Goal: Information Seeking & Learning: Learn about a topic

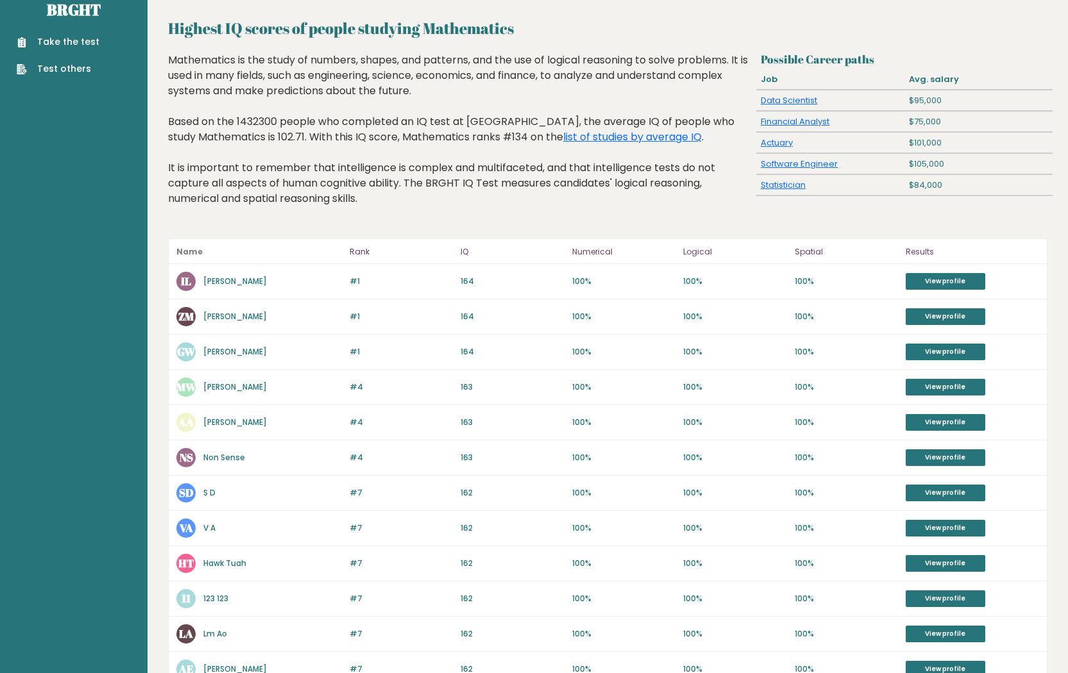
scroll to position [25, 0]
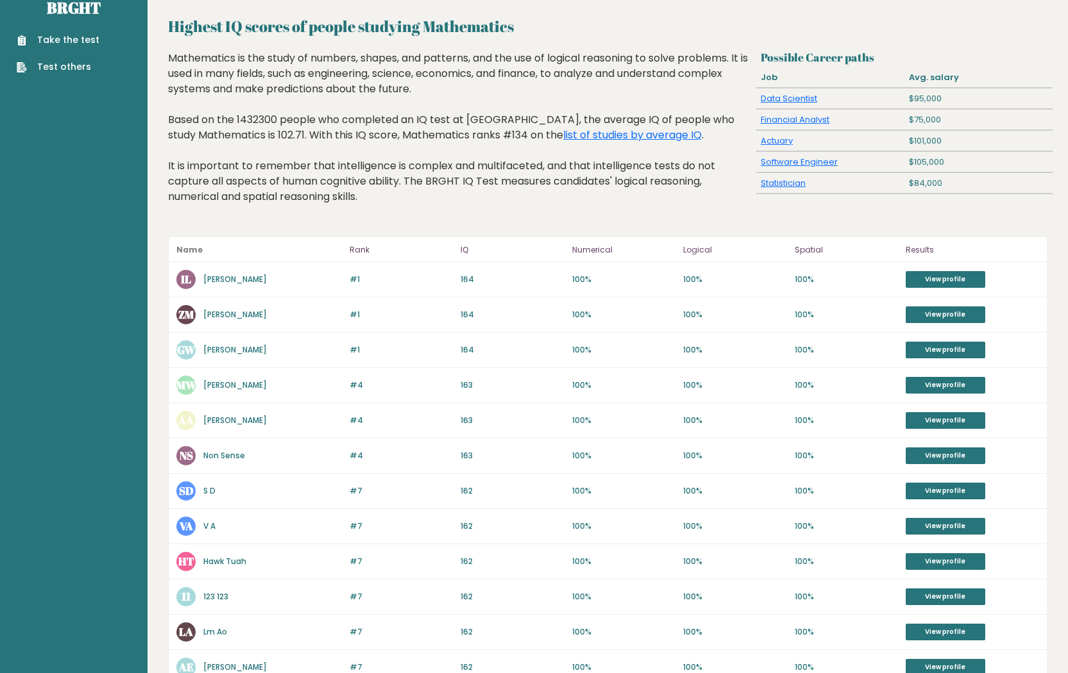
click at [210, 280] on link "[PERSON_NAME]" at bounding box center [234, 279] width 63 height 11
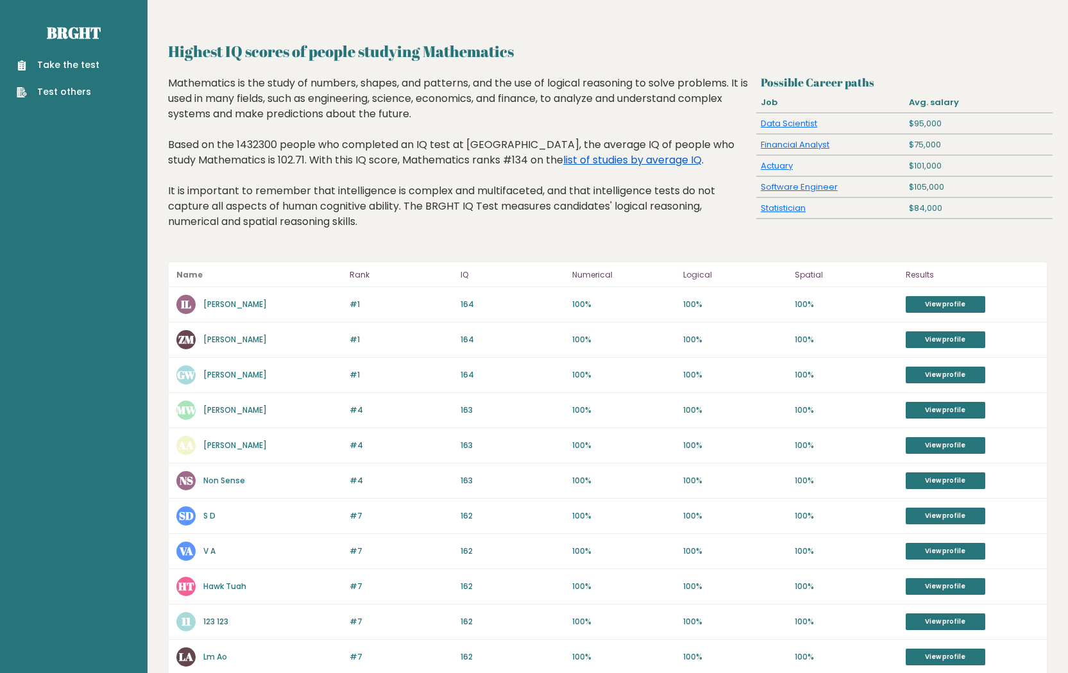
click at [608, 162] on link "list of studies by average IQ" at bounding box center [632, 160] width 138 height 15
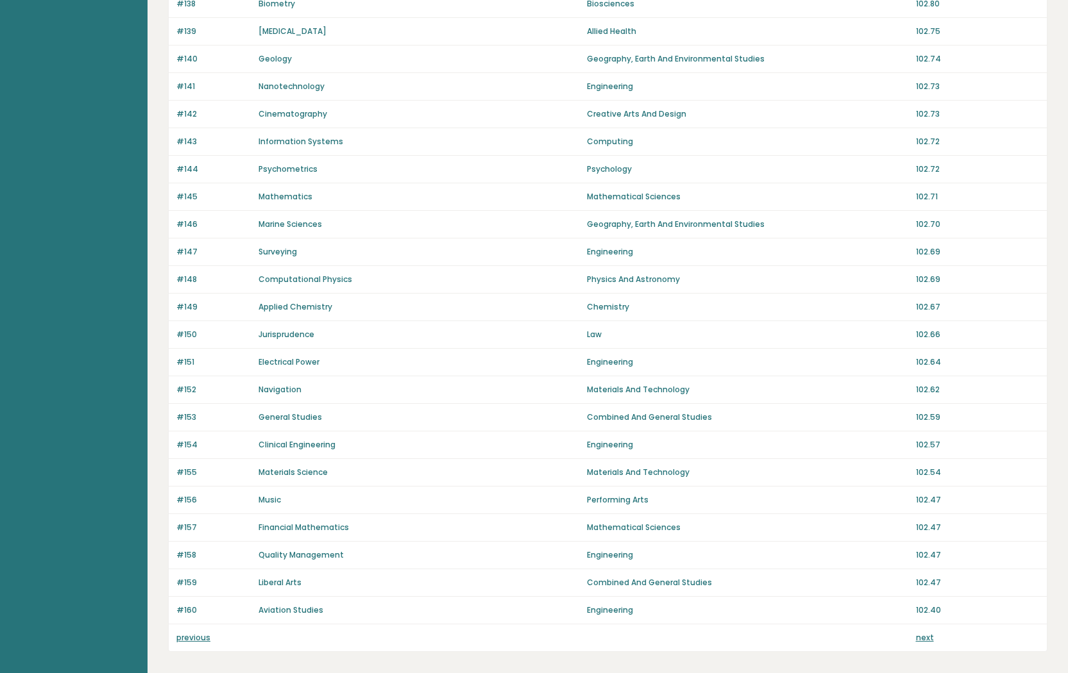
scroll to position [684, 0]
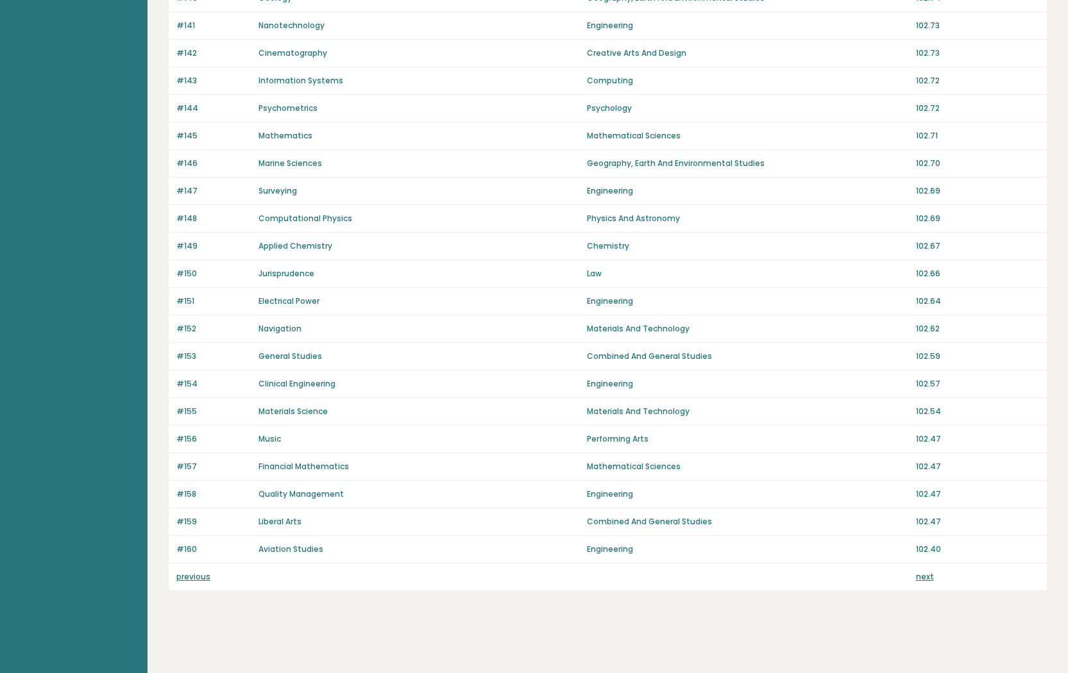
click at [203, 583] on div "previous next" at bounding box center [608, 577] width 878 height 27
click at [203, 577] on link "previous" at bounding box center [193, 576] width 34 height 11
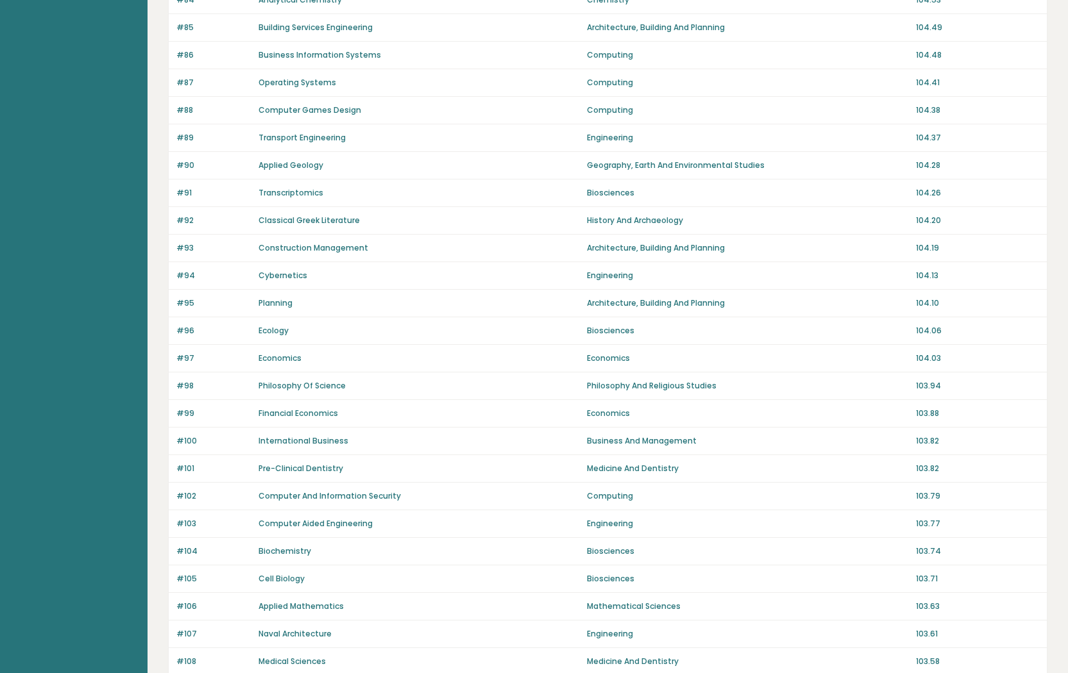
scroll to position [647, 0]
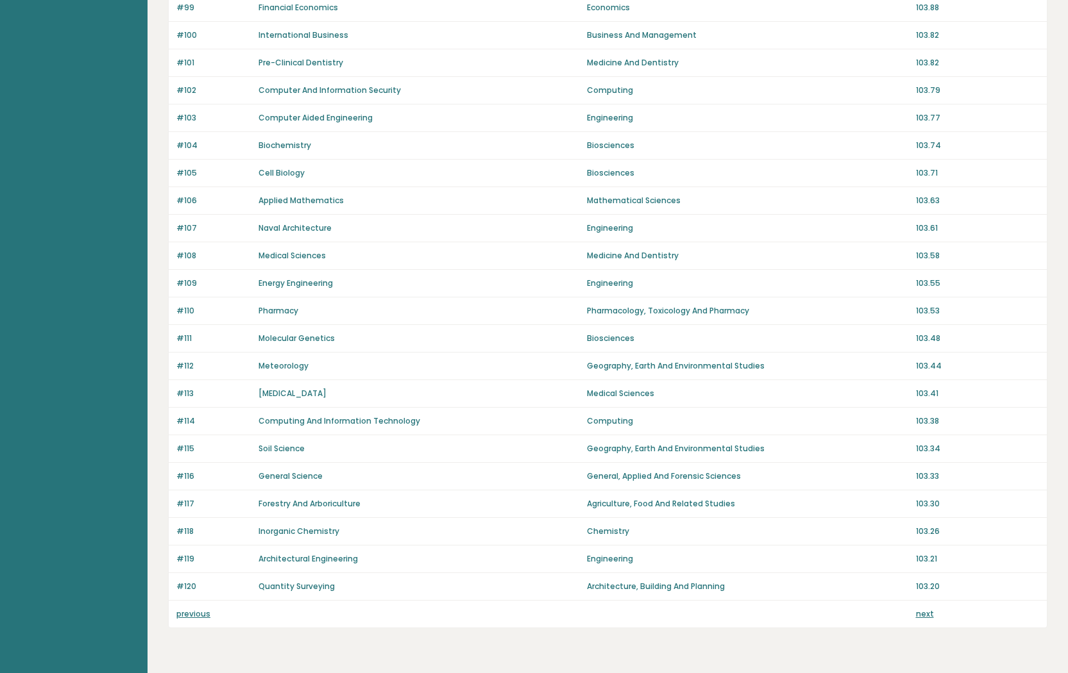
click at [203, 612] on link "previous" at bounding box center [193, 613] width 34 height 11
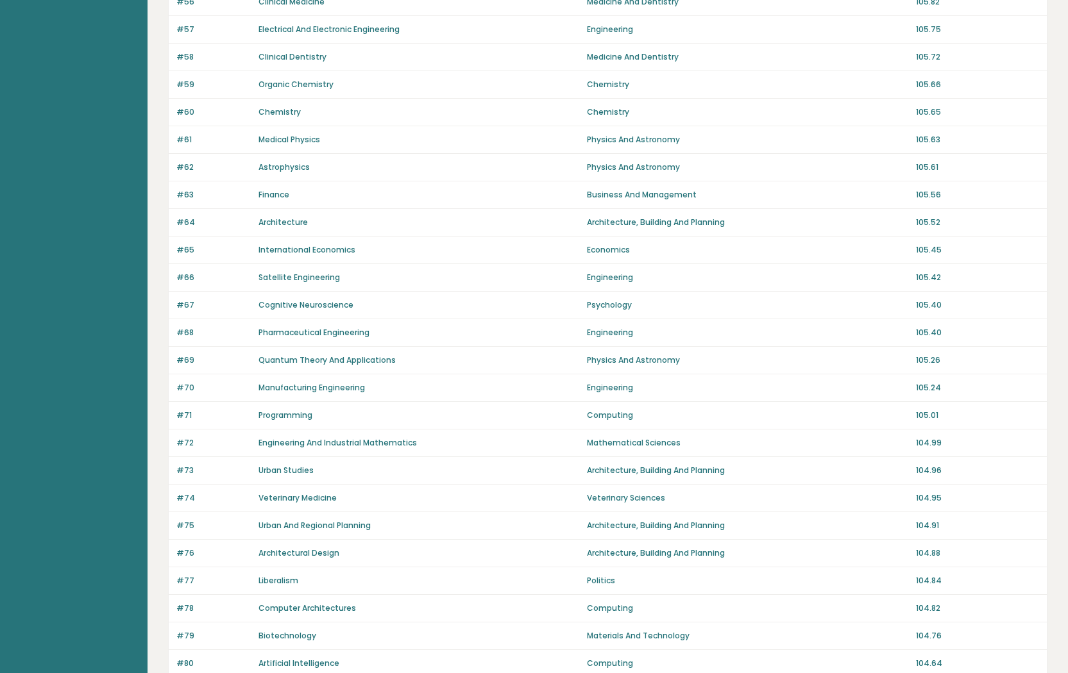
scroll to position [664, 0]
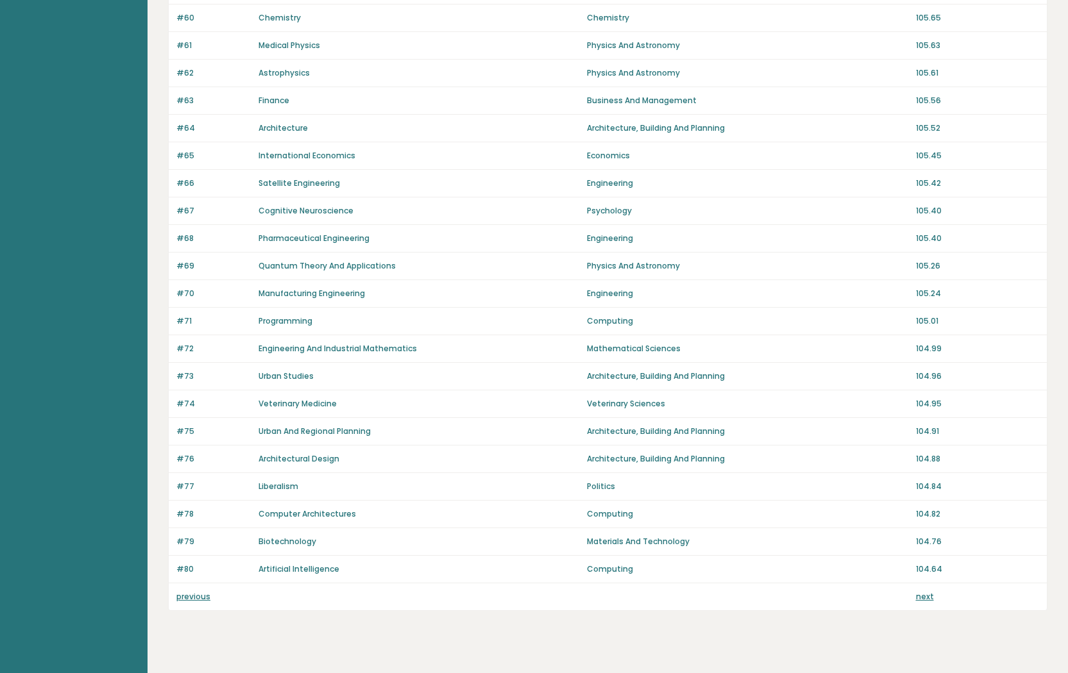
click at [203, 601] on link "previous" at bounding box center [193, 596] width 34 height 11
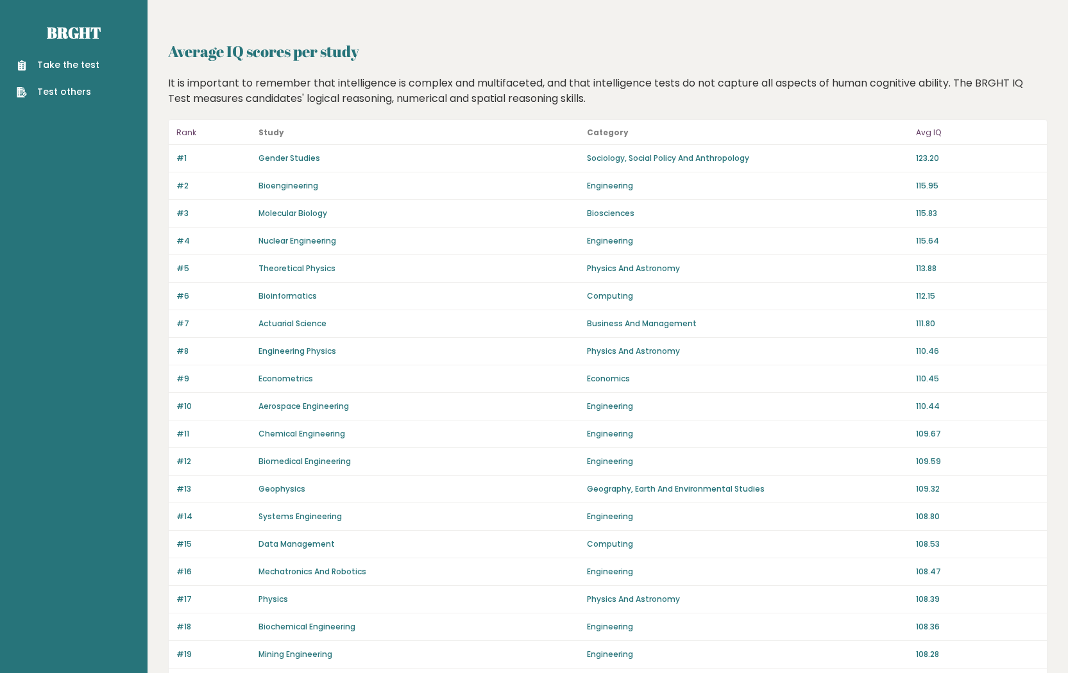
click at [281, 157] on link "Gender Studies" at bounding box center [289, 158] width 62 height 11
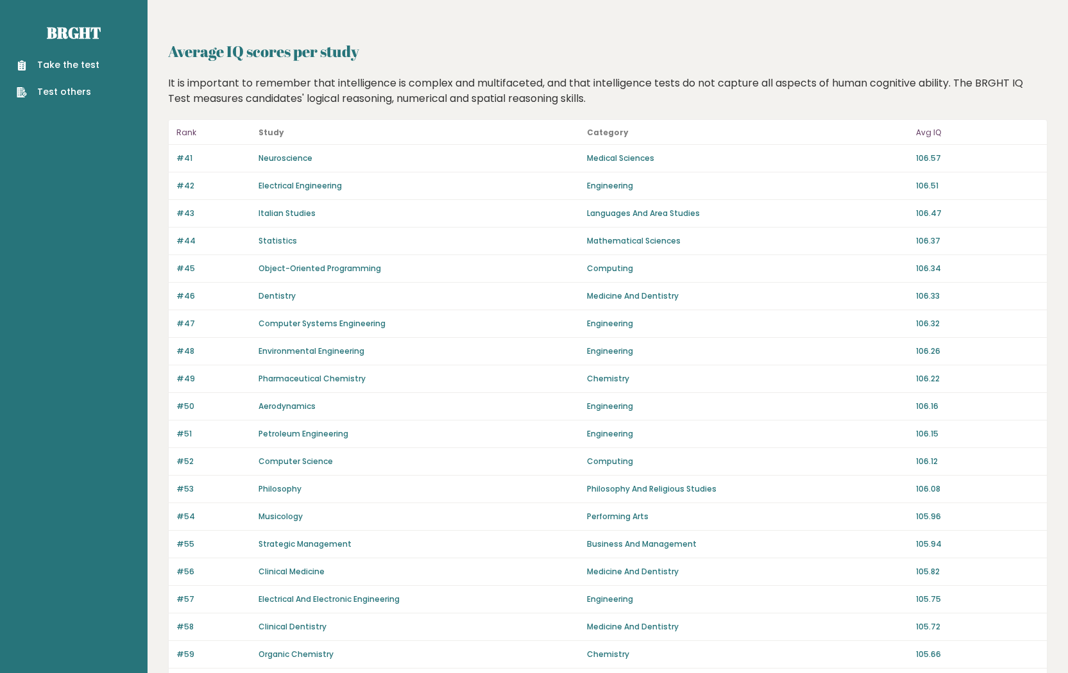
scroll to position [664, 0]
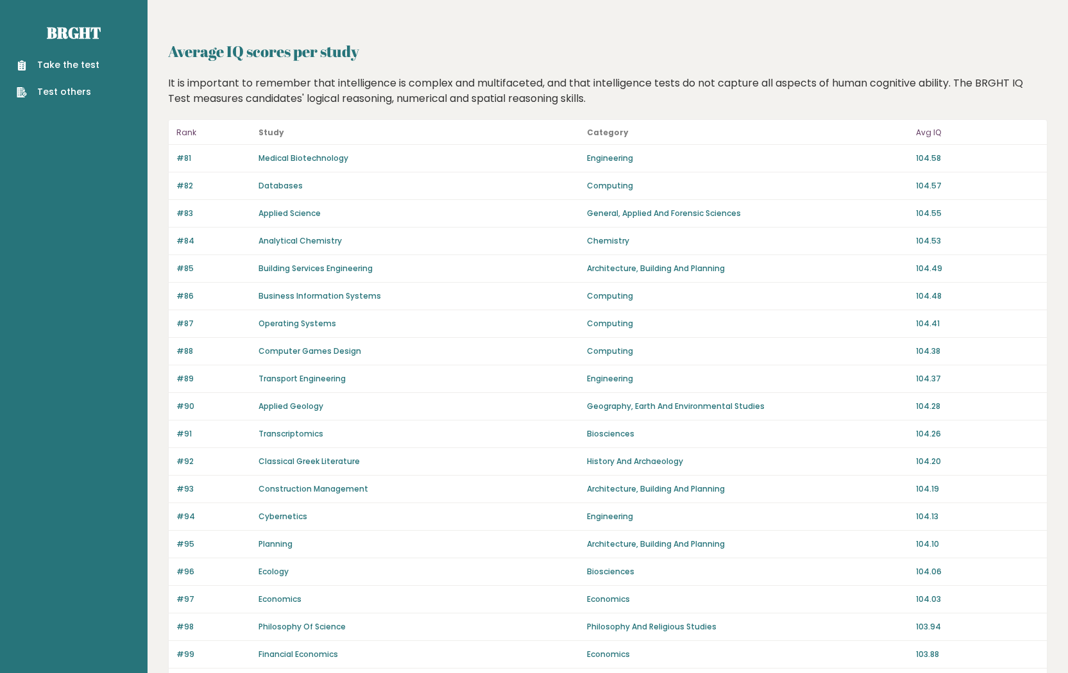
scroll to position [647, 0]
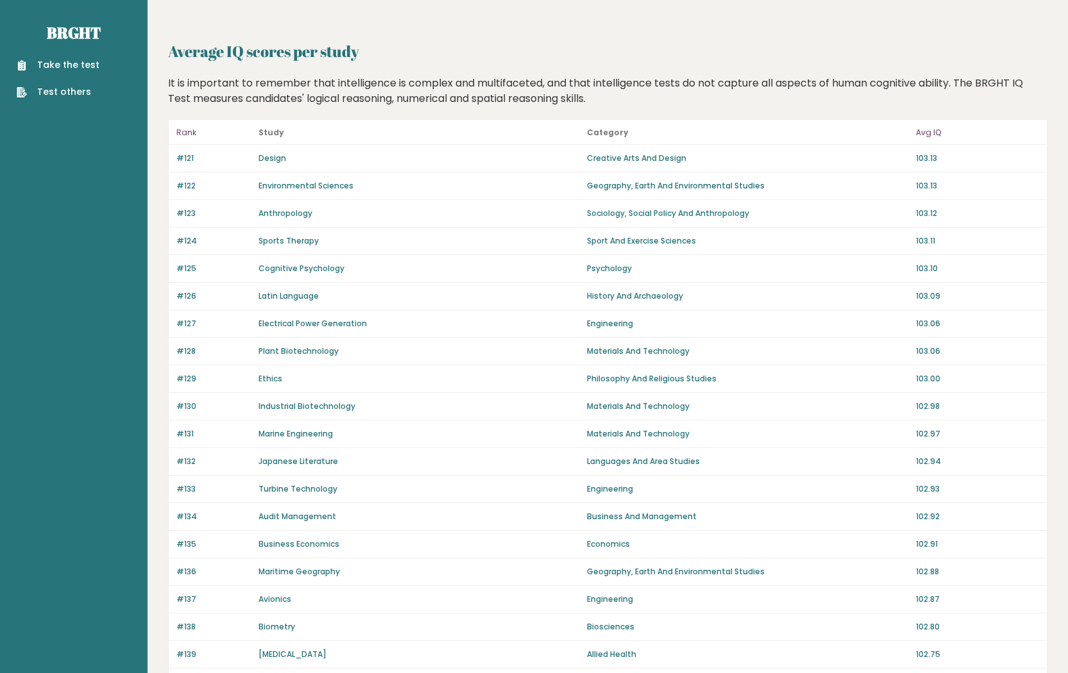
scroll to position [684, 0]
